Goal: Information Seeking & Learning: Find specific fact

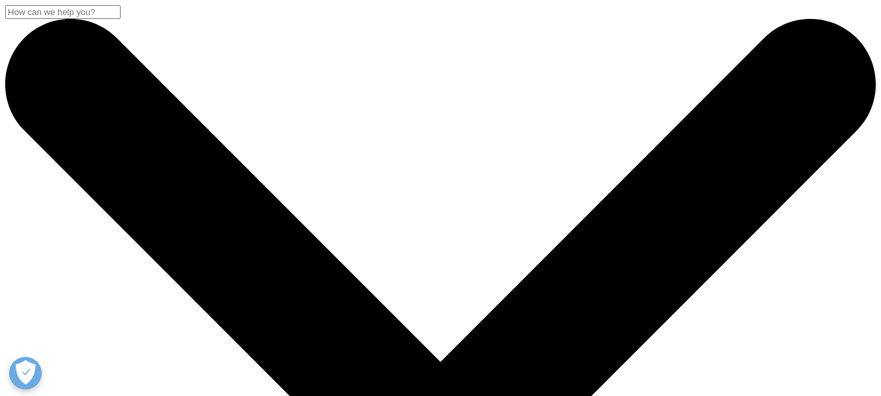
type input "inflammation"
click at [121, 19] on input "Buscar" at bounding box center [62, 12] width 115 height 14
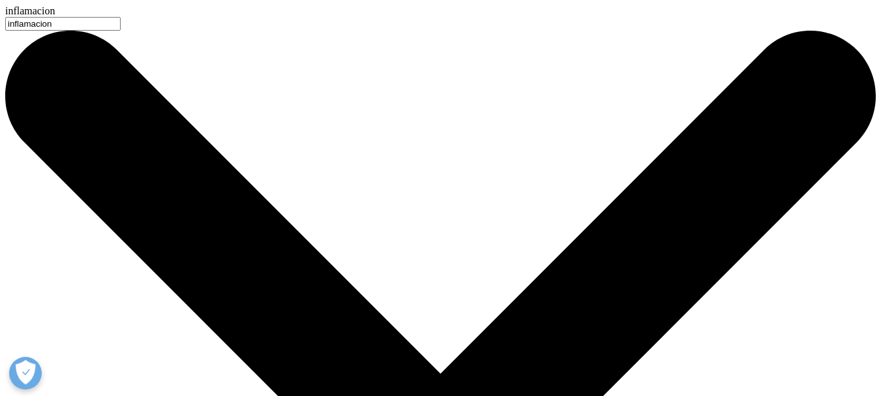
type input "inflamacion"
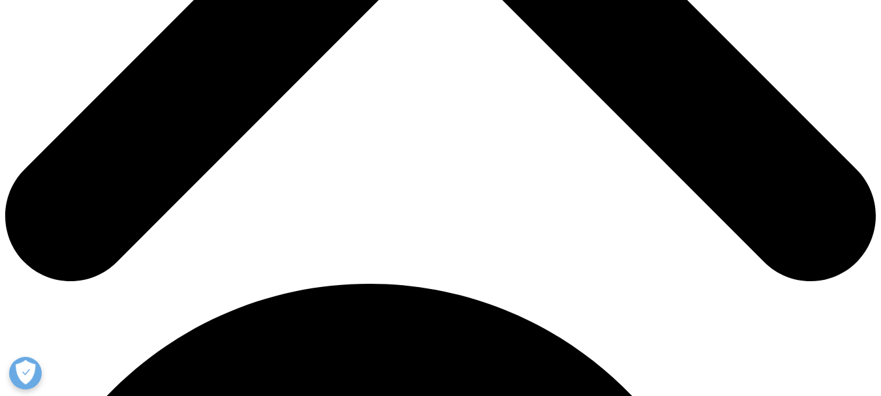
scroll to position [648, 0]
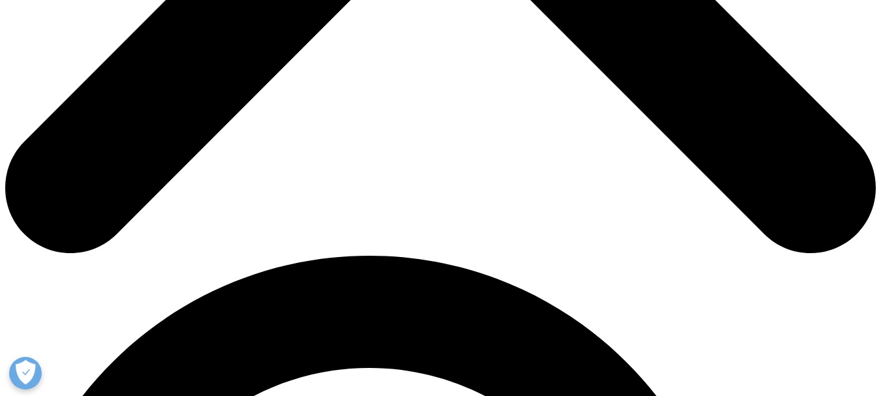
type input "inflamacion"
